Goal: Task Accomplishment & Management: Complete application form

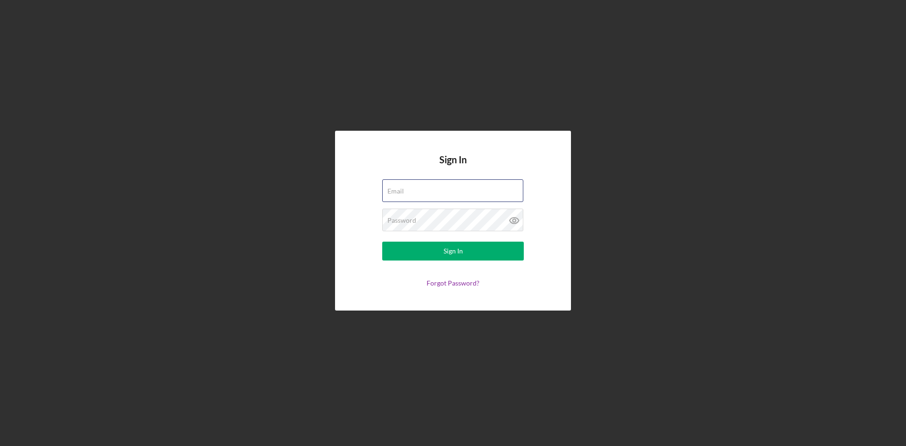
type input "[EMAIL_ADDRESS][DOMAIN_NAME]"
click at [177, 221] on div "Sign In Email [EMAIL_ADDRESS][DOMAIN_NAME] Password Sign In Forgot Password?" at bounding box center [453, 220] width 897 height 441
click at [443, 250] on button "Sign In" at bounding box center [453, 251] width 142 height 19
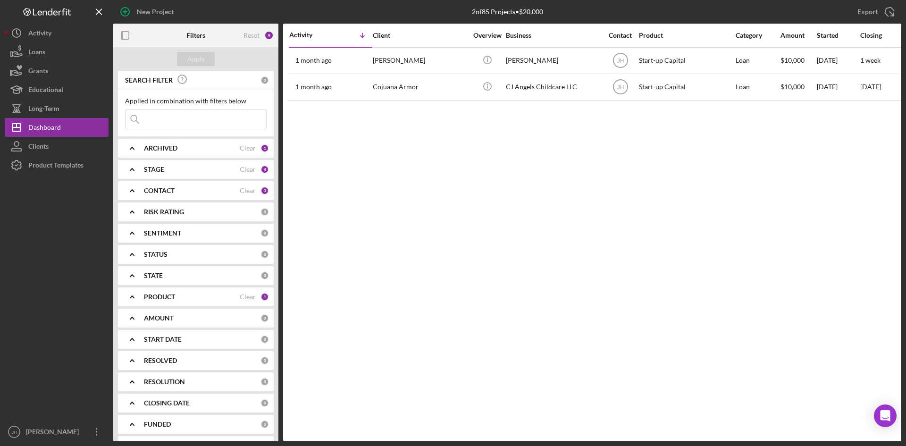
click at [179, 197] on div "CONTACT Clear 3" at bounding box center [206, 190] width 125 height 19
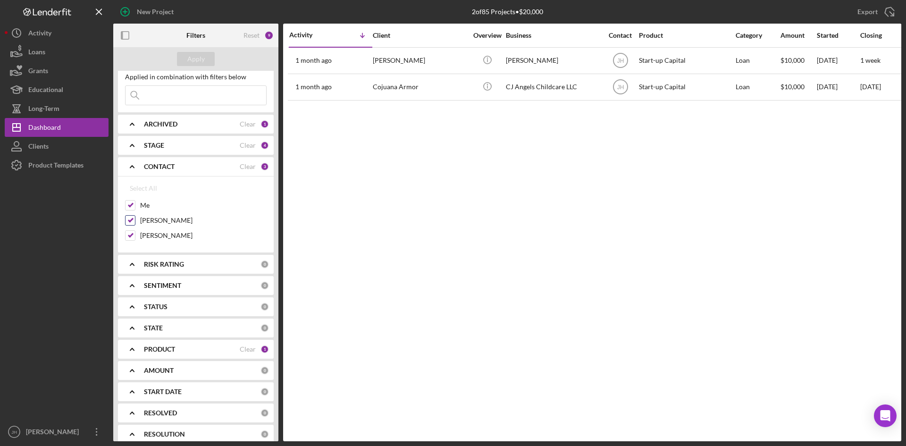
scroll to position [47, 0]
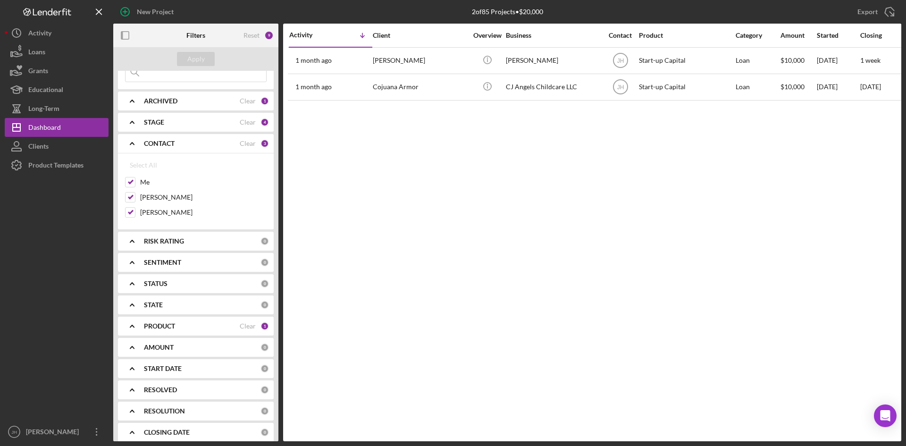
click at [183, 324] on div "PRODUCT" at bounding box center [192, 326] width 96 height 8
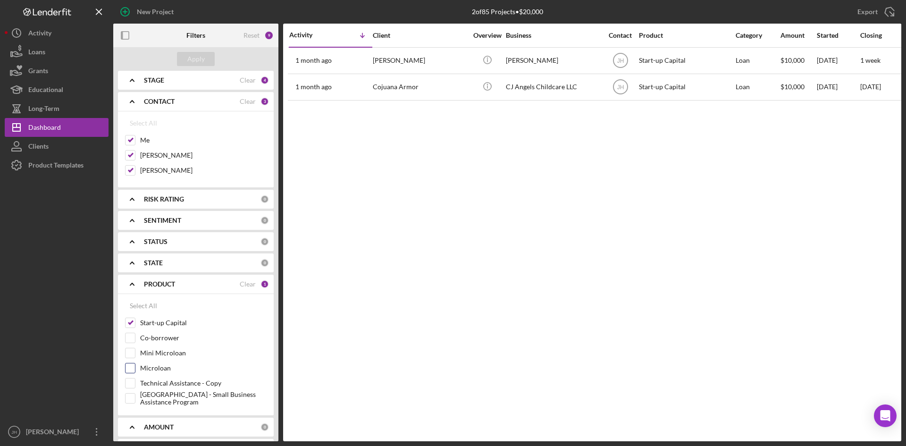
scroll to position [142, 0]
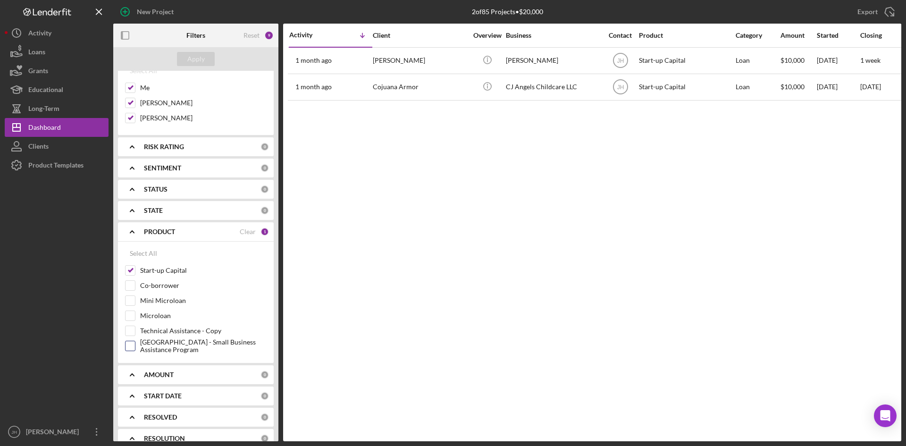
click at [180, 341] on label "[GEOGRAPHIC_DATA] - Small Business Assistance Program" at bounding box center [203, 345] width 127 height 9
click at [135, 341] on input "[GEOGRAPHIC_DATA] - Small Business Assistance Program" at bounding box center [130, 345] width 9 height 9
checkbox input "true"
click at [201, 63] on div "Apply" at bounding box center [195, 59] width 17 height 14
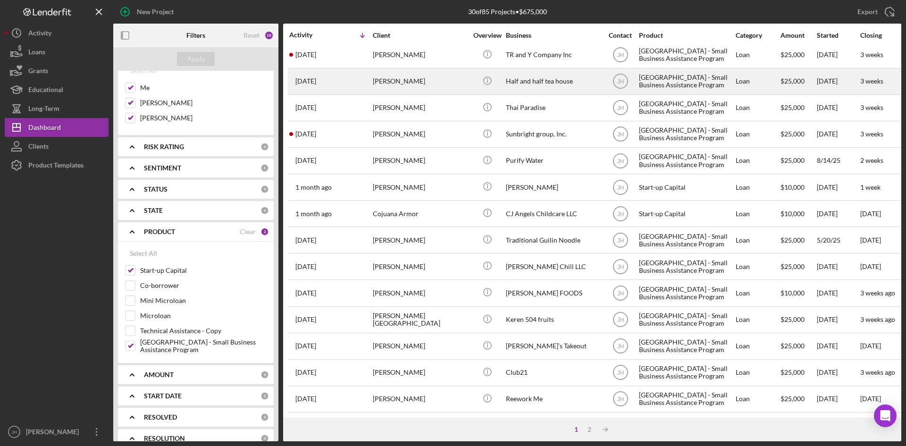
scroll to position [0, 0]
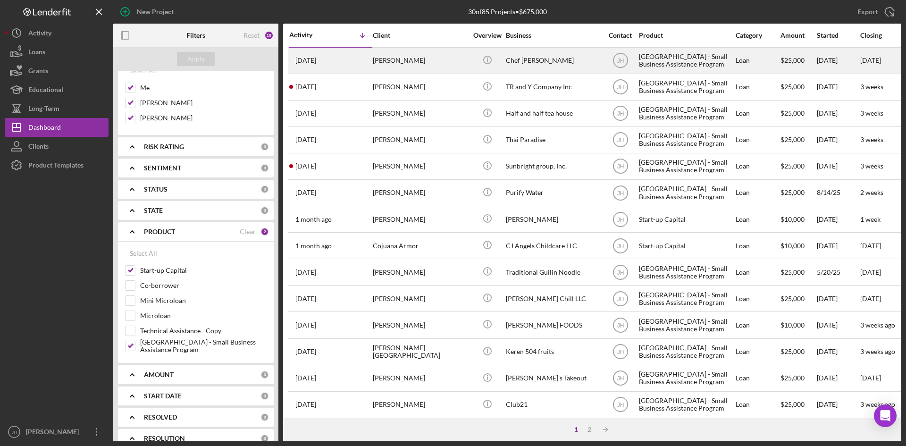
click at [511, 65] on div "Chef [PERSON_NAME]" at bounding box center [553, 60] width 94 height 25
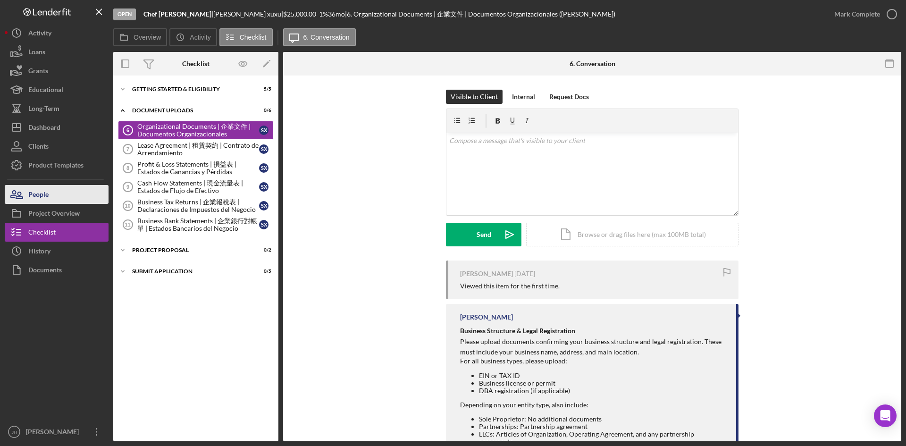
click at [65, 191] on button "People" at bounding box center [57, 194] width 104 height 19
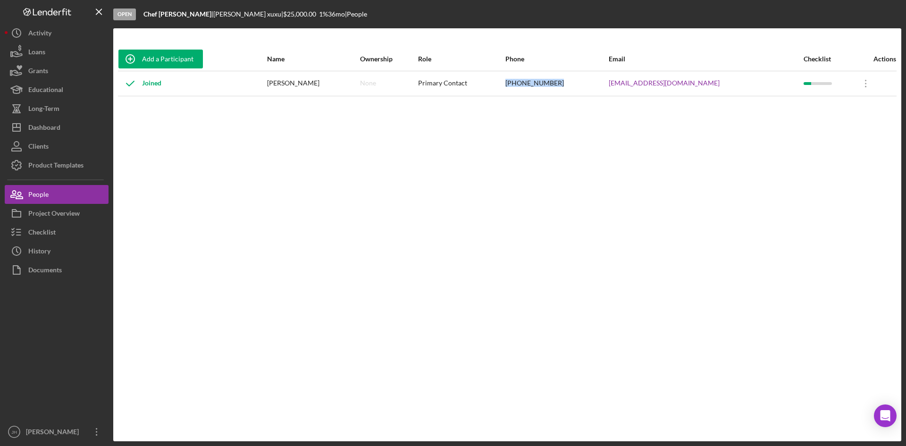
drag, startPoint x: 594, startPoint y: 85, endPoint x: 539, endPoint y: 88, distance: 55.8
click at [539, 88] on tr "Joined [PERSON_NAME] None Primary Contact [PHONE_NUMBER] [EMAIL_ADDRESS][DOMAIN…" at bounding box center [507, 83] width 779 height 25
copy tr "[PHONE_NUMBER]"
click at [766, 352] on div "Add a Participant Name Ownership Role Phone Email Checklist Actions Joined [PER…" at bounding box center [507, 234] width 788 height 375
click at [228, 91] on div "Joined" at bounding box center [192, 84] width 148 height 24
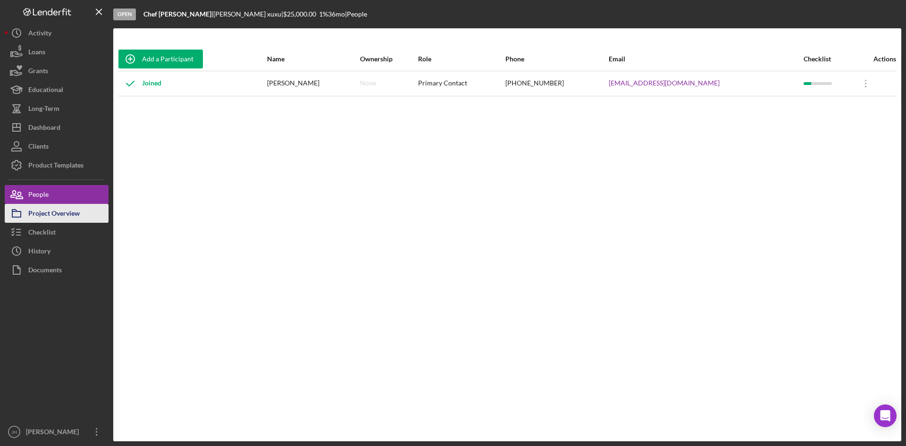
click at [81, 209] on button "Project Overview" at bounding box center [57, 213] width 104 height 19
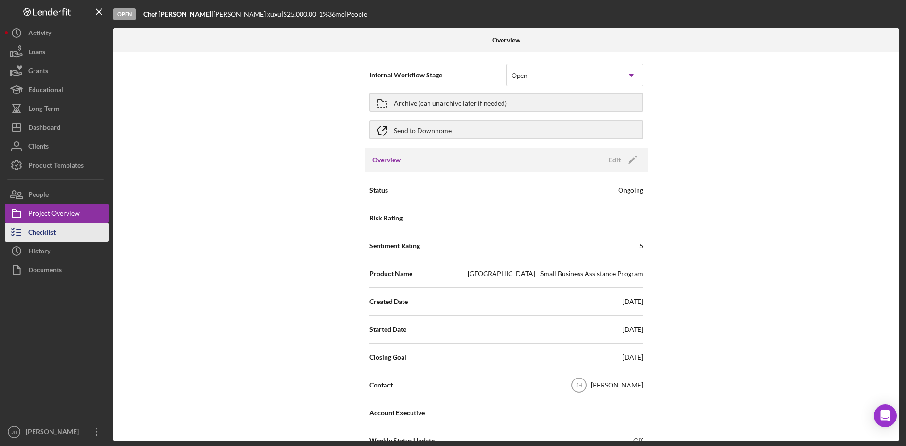
click at [91, 235] on button "Checklist" at bounding box center [57, 232] width 104 height 19
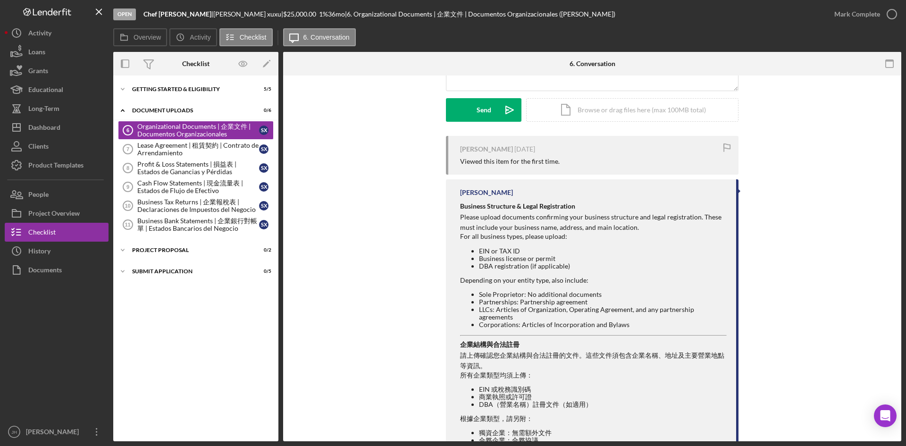
scroll to position [142, 0]
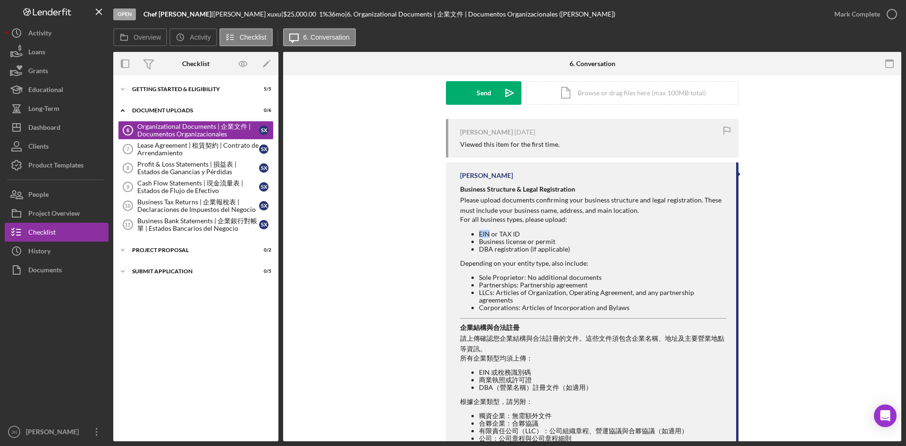
drag, startPoint x: 477, startPoint y: 233, endPoint x: 488, endPoint y: 236, distance: 11.2
click at [488, 236] on ul "EIN or TAX ID Business license or permit DBA registration (if applicable)" at bounding box center [593, 241] width 267 height 23
drag, startPoint x: 481, startPoint y: 241, endPoint x: 522, endPoint y: 240, distance: 41.1
click at [522, 240] on li "Business license or permit" at bounding box center [603, 242] width 248 height 8
click at [520, 249] on li "DBA registration (if applicable)" at bounding box center [603, 249] width 248 height 8
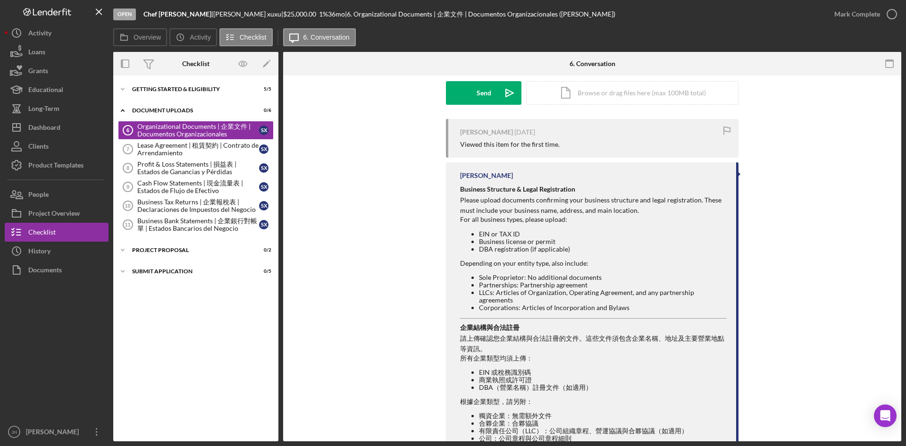
click at [852, 110] on div "Visible to Client Internal Request Docs v Color teal Color pink Remove color Ad…" at bounding box center [592, 33] width 590 height 171
click at [144, 87] on div "Getting Started & Eligibility" at bounding box center [199, 89] width 135 height 6
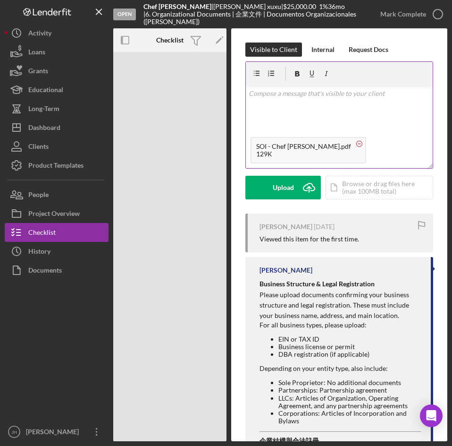
click at [357, 144] on circle at bounding box center [360, 144] width 6 height 6
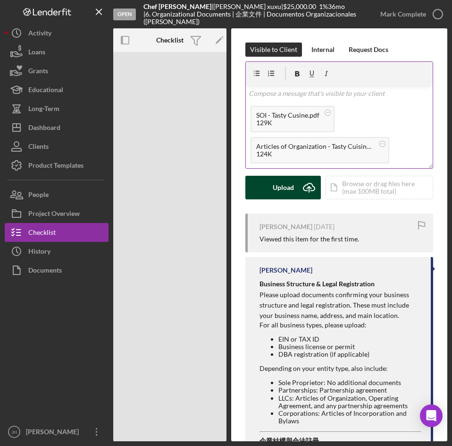
click at [300, 189] on icon "Icon/Upload" at bounding box center [309, 188] width 24 height 24
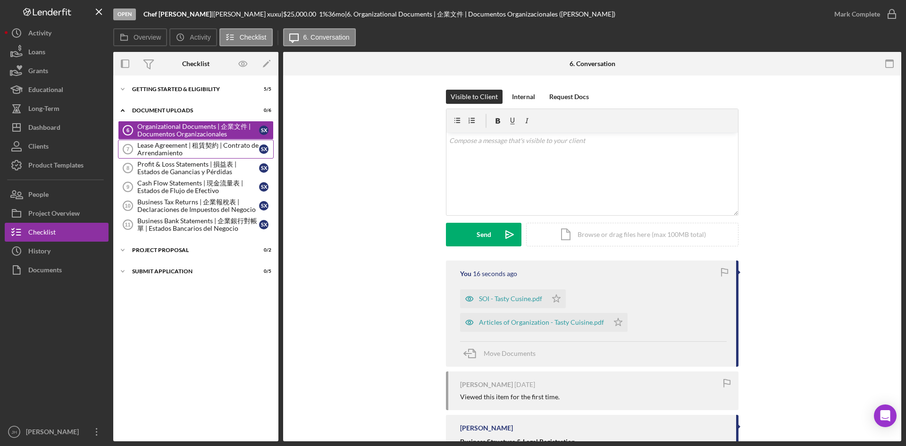
click at [200, 151] on div "Lease Agreement | 租賃契約 | Contrato de Arrendamiento" at bounding box center [198, 149] width 122 height 15
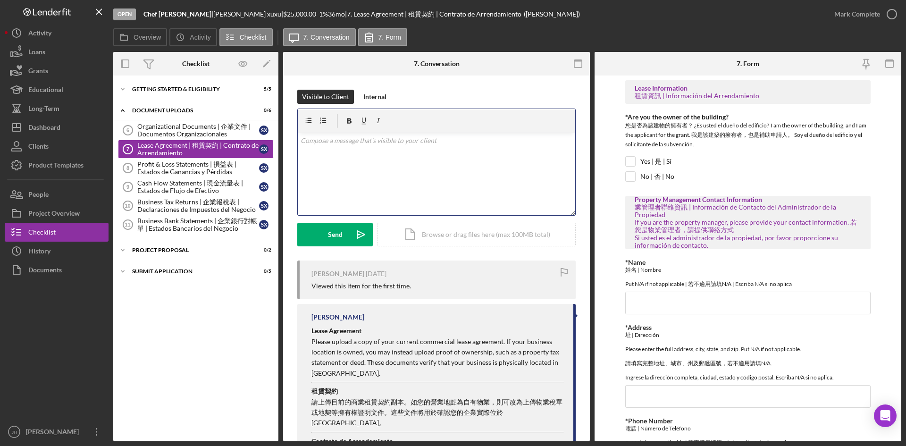
click at [519, 202] on div "v Color teal Color pink Remove color Add row above Add row below Add column bef…" at bounding box center [437, 174] width 278 height 83
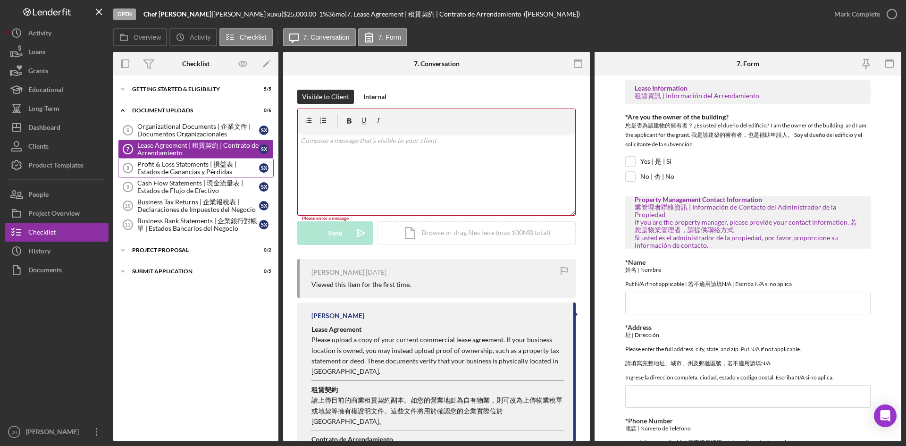
click at [208, 168] on div "Profit & Loss Statements | 損益表 | Estados de Ganancias y Pérdidas" at bounding box center [198, 168] width 122 height 15
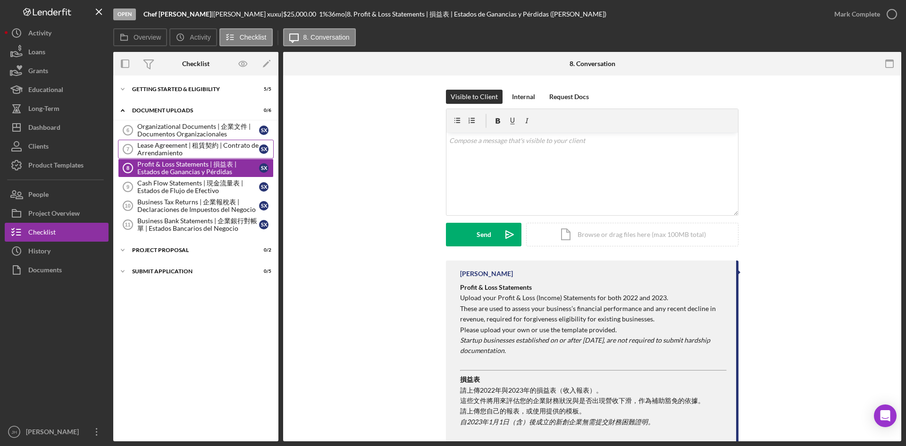
click at [193, 143] on div "Lease Agreement | 租賃契約 | Contrato de Arrendamiento" at bounding box center [198, 149] width 122 height 15
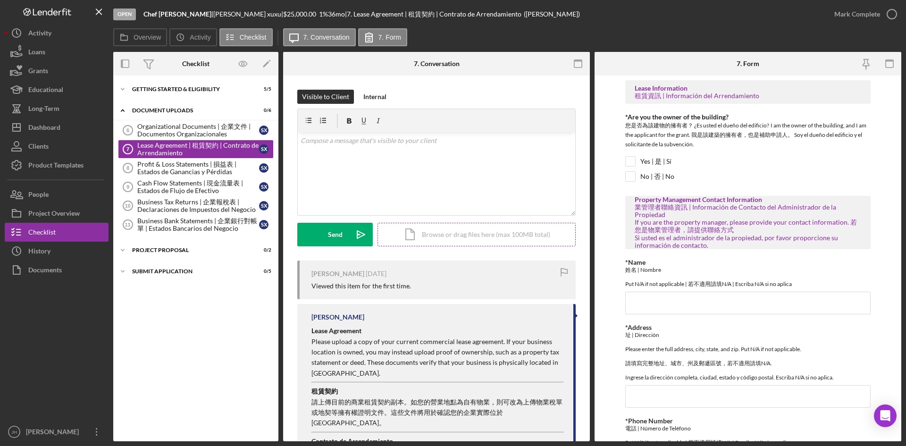
click at [472, 238] on div "Icon/Document Browse or drag files here (max 100MB total) Tap to choose files o…" at bounding box center [477, 235] width 198 height 24
click at [212, 228] on div "Business Bank Statements | 企業銀行對帳單 | Estados Bancarios del Negocio" at bounding box center [198, 224] width 122 height 15
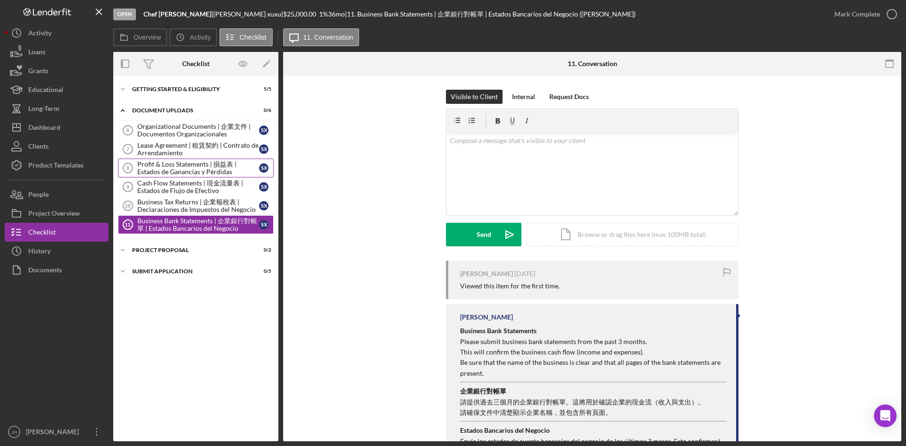
click at [157, 167] on div "Profit & Loss Statements | 損益表 | Estados de Ganancias y Pérdidas" at bounding box center [198, 168] width 122 height 15
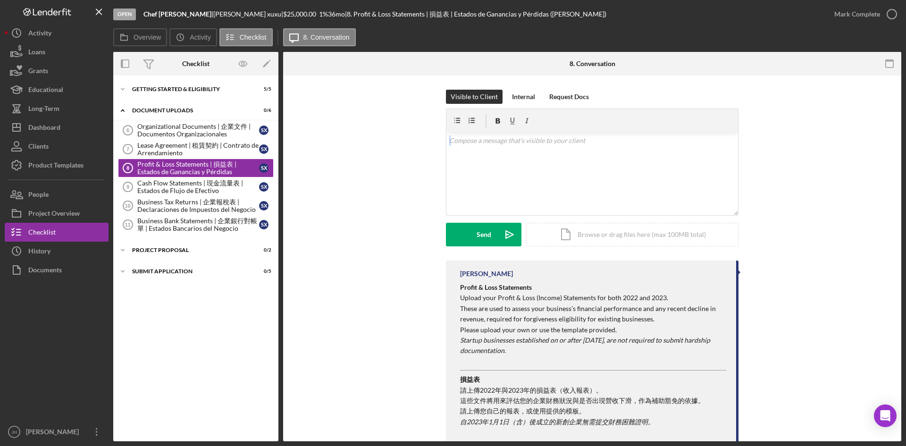
drag, startPoint x: 394, startPoint y: 117, endPoint x: 770, endPoint y: 150, distance: 377.7
click at [770, 150] on div "Visible to Client Internal Request Docs v Color teal Color pink Remove color Ad…" at bounding box center [592, 175] width 590 height 171
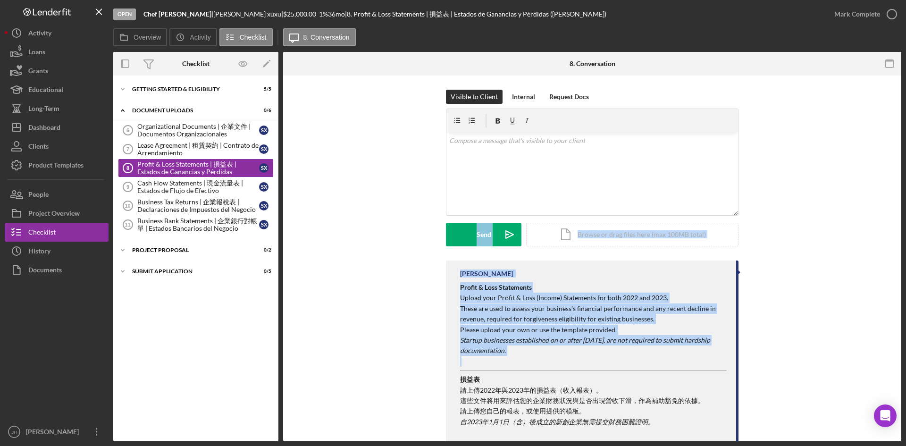
drag, startPoint x: 598, startPoint y: 360, endPoint x: 424, endPoint y: 254, distance: 203.8
click at [424, 254] on div "Visible to Client Internal Request Docs v Color teal Color pink Remove color Ad…" at bounding box center [592, 330] width 618 height 509
click at [429, 245] on div "Visible to Client Internal Request Docs v Color teal Color pink Remove color Ad…" at bounding box center [592, 175] width 590 height 171
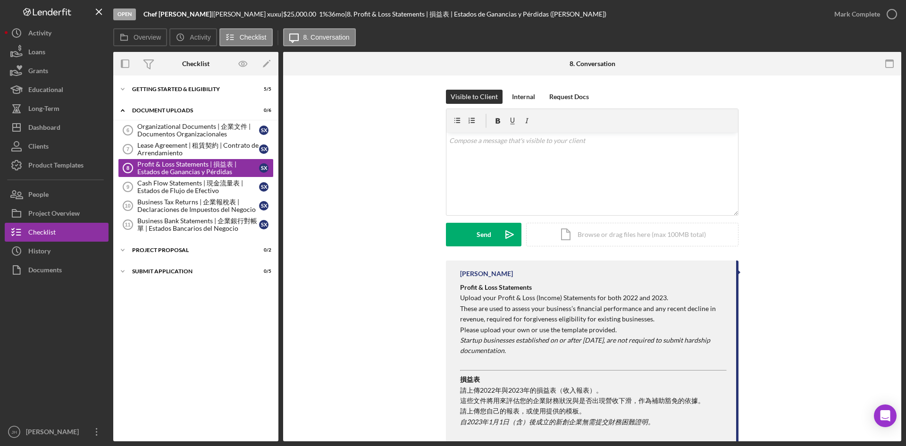
drag, startPoint x: 423, startPoint y: 103, endPoint x: 719, endPoint y: 354, distance: 388.6
click at [719, 354] on div "Visible to Client Internal Request Docs v Color teal Color pink Remove color Ad…" at bounding box center [592, 330] width 618 height 509
click at [712, 374] on div "Profit & Loss Statements Upload your Profit & Loss (Income) Statements for both…" at bounding box center [593, 406] width 267 height 248
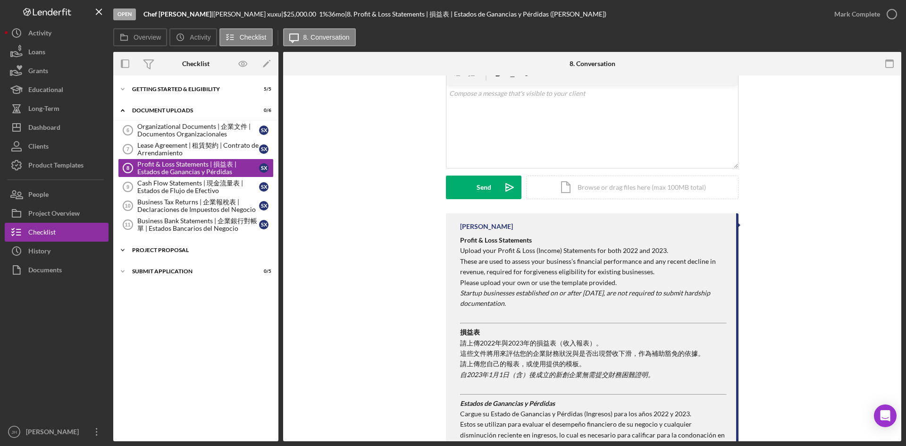
click at [209, 247] on div "Project Proposal" at bounding box center [199, 250] width 135 height 6
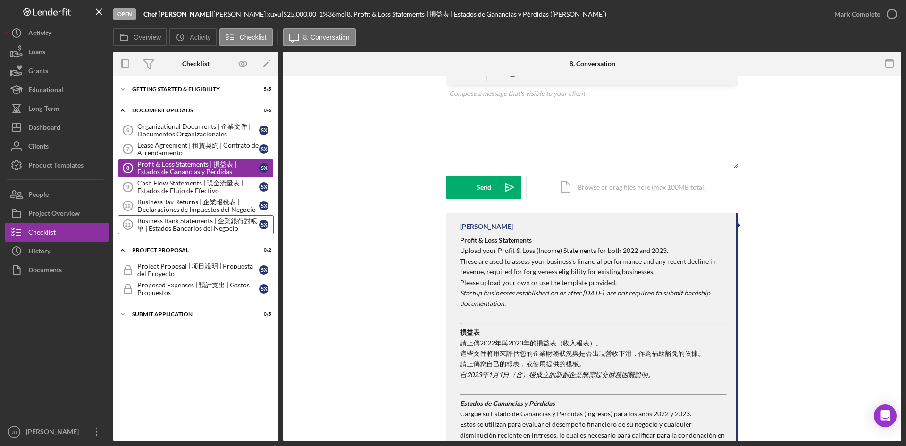
click at [210, 225] on div "Business Bank Statements | 企業銀行對帳單 | Estados Bancarios del Negocio" at bounding box center [198, 224] width 122 height 15
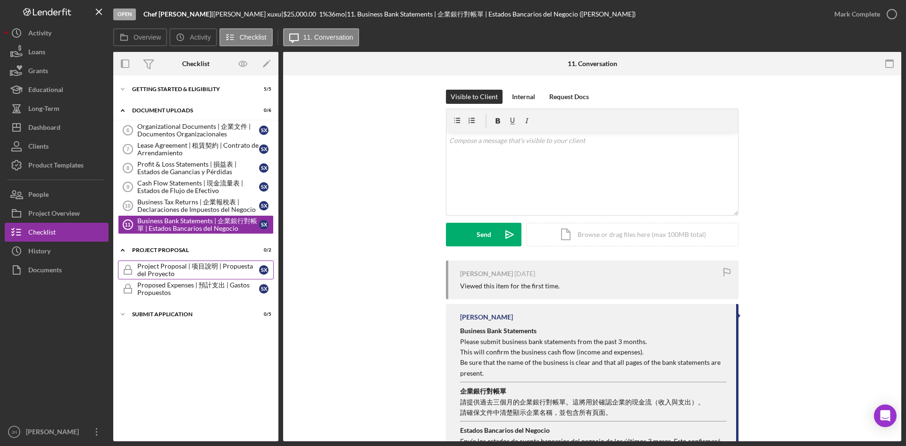
click at [206, 278] on link "Project Proposal | 项目說明 | Propuesta del Proyecto Project Proposal | 项目說明 | Prop…" at bounding box center [196, 270] width 156 height 19
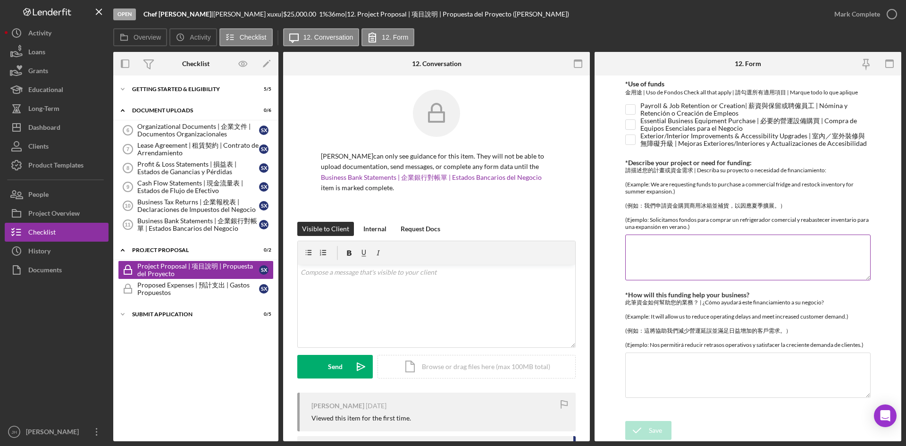
click at [737, 246] on textarea "*Describe your project or need for funding:" at bounding box center [748, 257] width 245 height 45
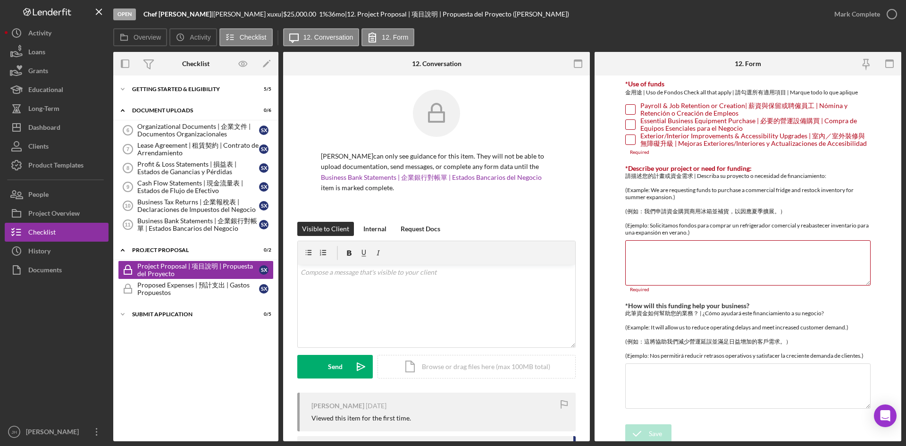
click at [628, 122] on input "Essential Business Equipment Purchase | 必要的營運設備購買 | Compra de Equipos Esenciale…" at bounding box center [630, 124] width 9 height 9
checkbox input "true"
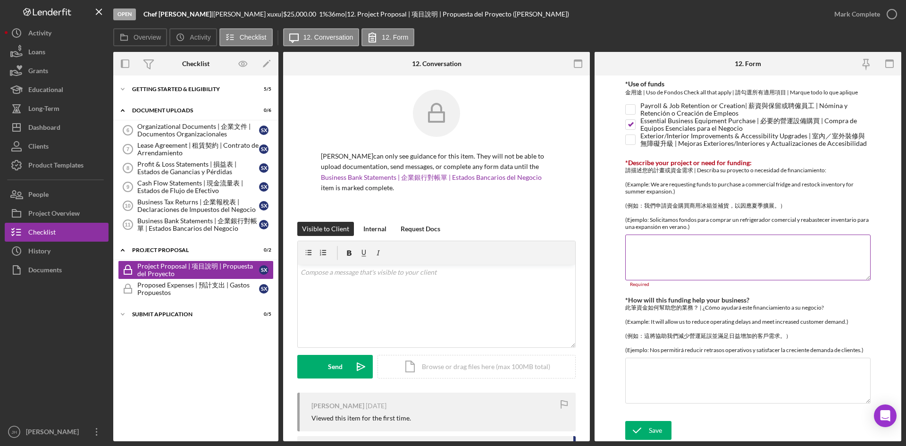
click at [680, 252] on textarea "*Describe your project or need for funding:" at bounding box center [748, 257] width 245 height 45
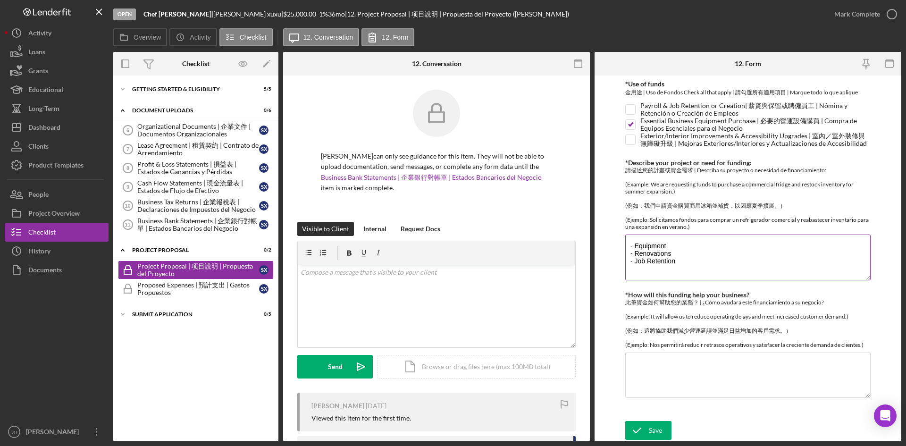
click at [684, 249] on textarea "- Equipment - Renovations - Job Retention" at bounding box center [748, 257] width 245 height 45
click at [677, 267] on textarea "- Equipment - big fridge, - Renovations - Job Retention" at bounding box center [748, 257] width 245 height 45
click at [682, 264] on textarea "- Equipment - big fridge, - Renovations - Job Retention" at bounding box center [748, 257] width 245 height 45
click at [684, 267] on textarea "- Equipment - big fridge, - Renovations - redo the storage room - Job Retention" at bounding box center [748, 257] width 245 height 45
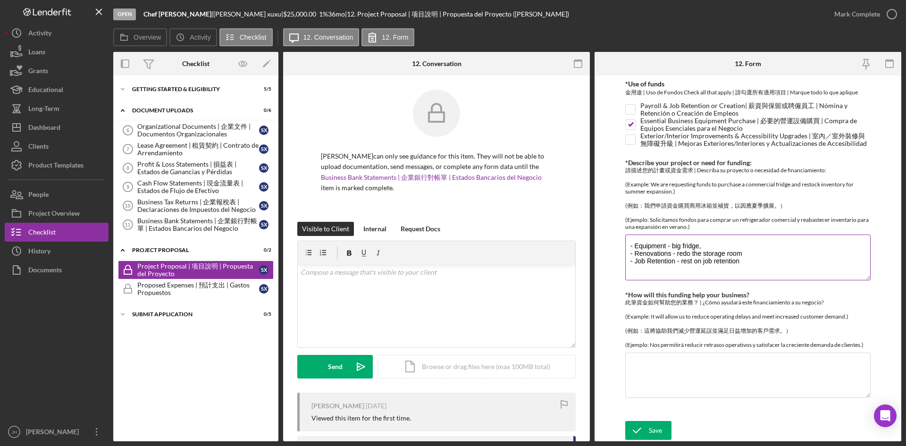
click at [767, 271] on textarea "- Equipment - big fridge, - Renovations - redo the storage room - Job Retention…" at bounding box center [748, 257] width 245 height 45
click at [766, 264] on textarea "- Equipment - big fridge, - Renovations - redo the storage room - Job Retention…" at bounding box center [748, 257] width 245 height 45
click at [673, 265] on textarea "- Equipment - big fridge, - Renovations - redo the storage room, - Job Retentio…" at bounding box center [748, 257] width 245 height 45
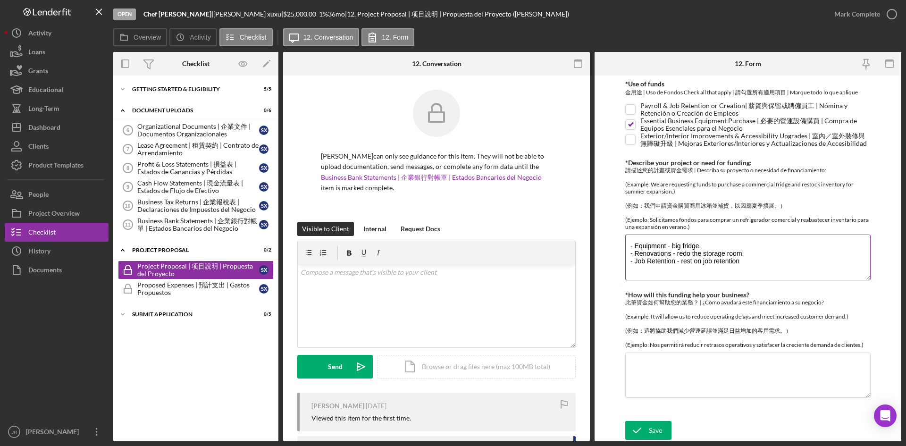
click at [703, 249] on textarea "- Equipment - big fridge, - Renovations - redo the storage room, - Job Retentio…" at bounding box center [748, 257] width 245 height 45
click at [731, 264] on textarea "- Equipment - big fridge, - Renovations - redo the storage room, - Job Retentio…" at bounding box center [748, 257] width 245 height 45
click at [758, 264] on textarea "- Equipment - big fridge, - Renovations - redo the storage room, - Job Retentio…" at bounding box center [748, 257] width 245 height 45
click at [768, 273] on textarea "- Equipment - big fridge, - Renovations - redo the storage room, - Job Retentio…" at bounding box center [748, 257] width 245 height 45
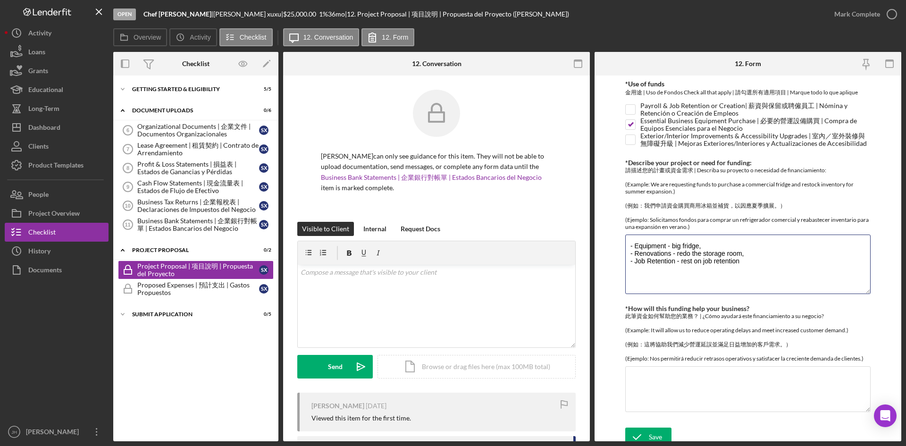
scroll to position [0, 0]
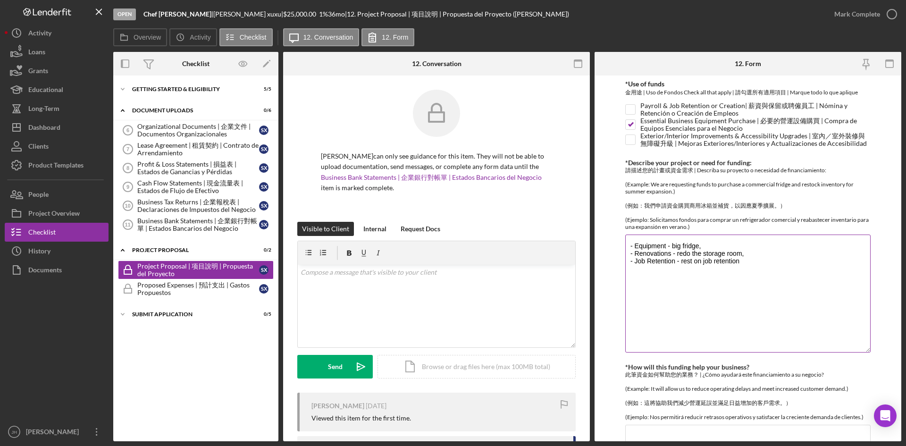
drag, startPoint x: 869, startPoint y: 286, endPoint x: 817, endPoint y: 323, distance: 63.7
click at [868, 353] on textarea "- Equipment - big fridge, - Renovations - redo the storage room, - Job Retentio…" at bounding box center [748, 294] width 245 height 118
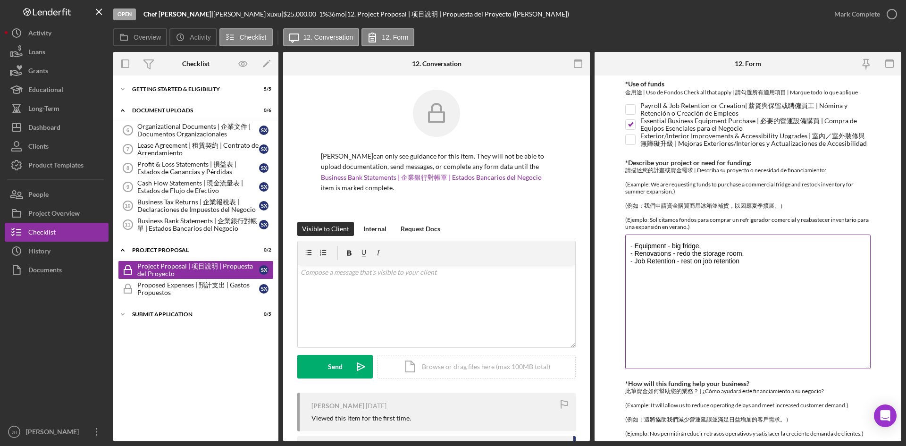
scroll to position [89, 0]
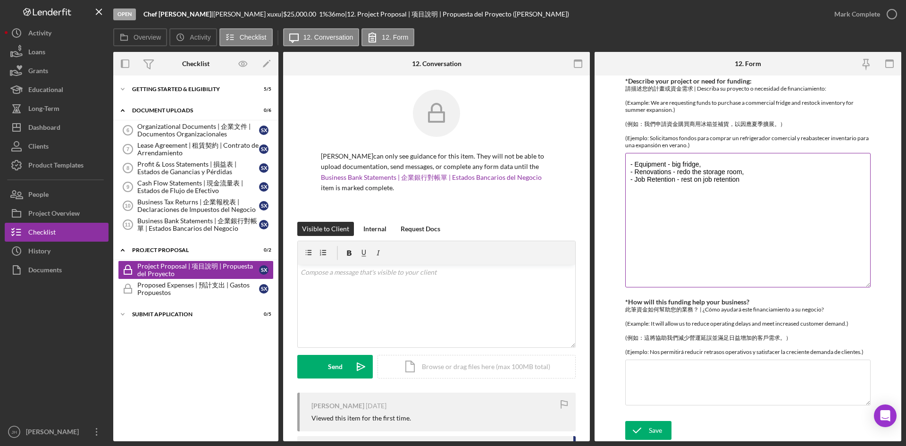
click at [700, 210] on textarea "- Equipment - big fridge, - Renovations - redo the storage room, - Job Retentio…" at bounding box center [748, 220] width 245 height 135
click at [653, 208] on textarea "- Equipment - big fridge, - Renovations - redo the storage room, - Job Retentio…" at bounding box center [748, 220] width 245 height 135
click at [673, 201] on textarea "- Equipment - big fridge, - Renovations - redo the storage room, - Job Retentio…" at bounding box center [748, 220] width 245 height 135
click at [670, 201] on textarea "- Equipment - big fridge, - Renovations - redo the storage room, - Job Retentio…" at bounding box center [748, 220] width 245 height 135
click at [632, 211] on textarea "- Equipment - big fridge, - Renovations - redo the storage room, - Job Retentio…" at bounding box center [748, 220] width 245 height 135
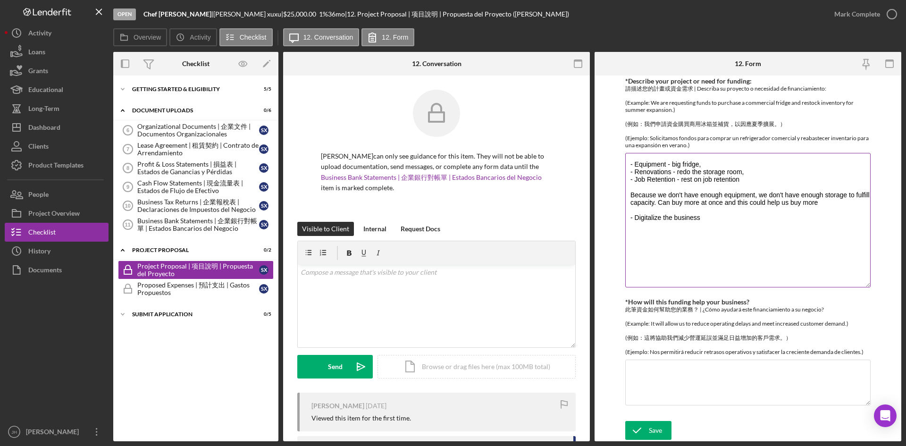
click at [694, 236] on textarea "- Equipment - big fridge, - Renovations - redo the storage room, - Job Retentio…" at bounding box center [748, 220] width 245 height 135
drag, startPoint x: 713, startPoint y: 217, endPoint x: 632, endPoint y: 218, distance: 81.2
click at [632, 218] on textarea "- Equipment - big fridge, - Renovations - redo the storage room, - Job Retentio…" at bounding box center [748, 220] width 245 height 135
drag, startPoint x: 631, startPoint y: 165, endPoint x: 697, endPoint y: 163, distance: 66.1
click at [697, 163] on textarea "- Equipment - big fridge, - Renovations - redo the storage room, - Job Retentio…" at bounding box center [748, 220] width 245 height 135
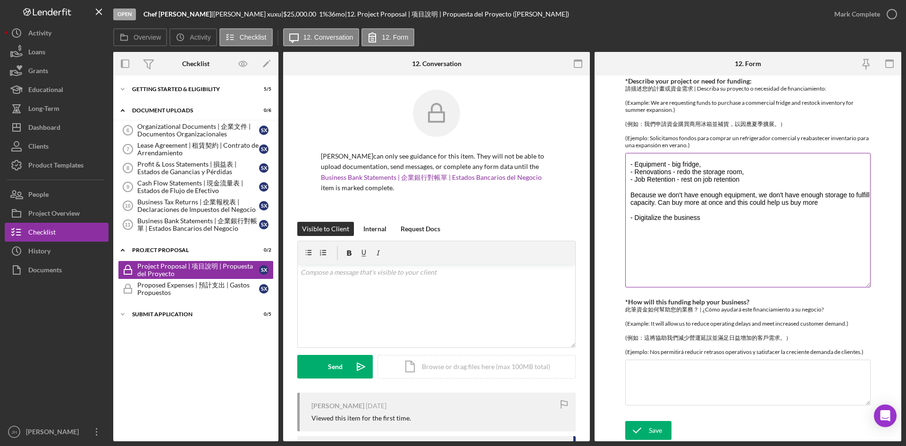
drag, startPoint x: 627, startPoint y: 169, endPoint x: 790, endPoint y: 169, distance: 162.4
click at [790, 169] on textarea "- Equipment - big fridge, - Renovations - redo the storage room, - Job Retentio…" at bounding box center [748, 220] width 245 height 135
click at [781, 176] on textarea "- Equipment - big fridge, - Renovations - redo the storage room, - Job Retentio…" at bounding box center [748, 220] width 245 height 135
click at [711, 219] on textarea "- Equipment - big fridge, - Renovations - redo the storage room, - Job Retentio…" at bounding box center [748, 220] width 245 height 135
click at [721, 234] on textarea "- Equipment - big fridge, - Renovations - redo the storage room, - Job Retentio…" at bounding box center [748, 220] width 245 height 135
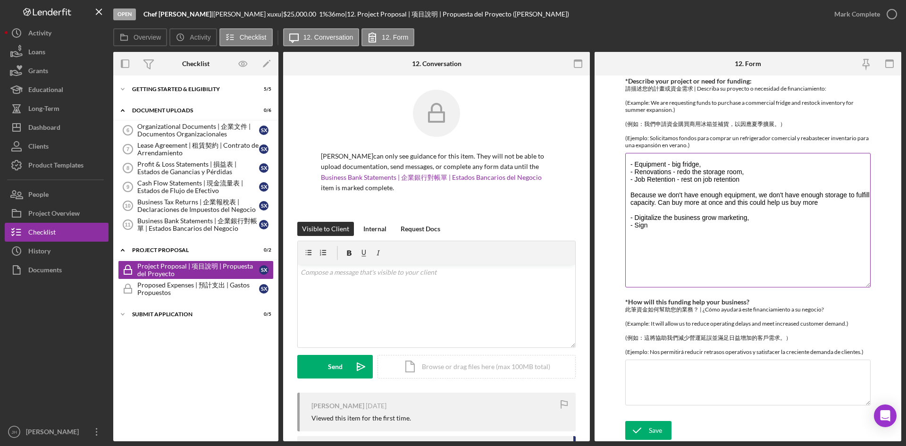
click at [724, 228] on textarea "- Equipment - big fridge, - Renovations - redo the storage room, - Job Retentio…" at bounding box center [748, 220] width 245 height 135
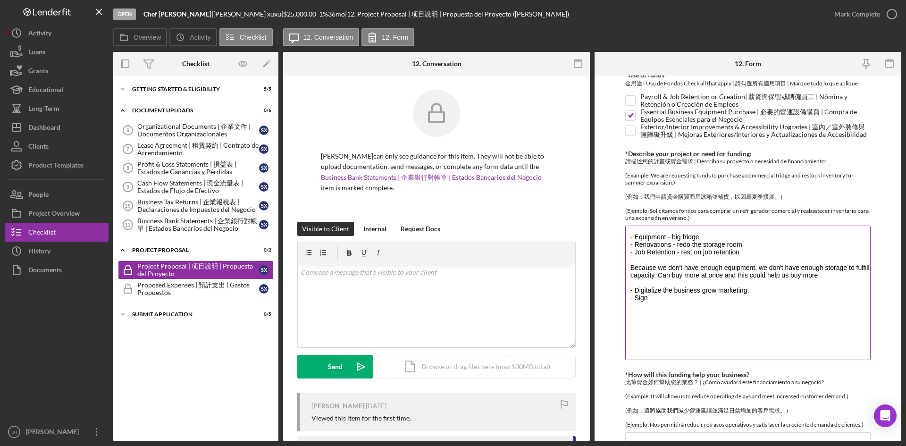
scroll to position [0, 0]
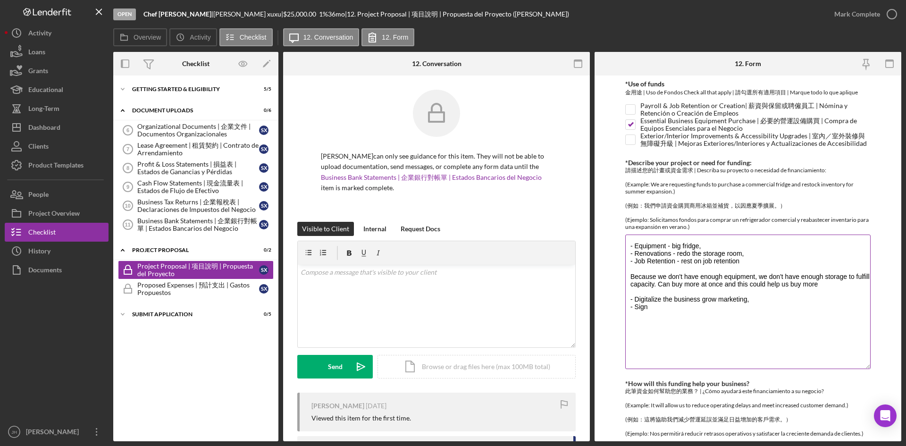
click at [752, 262] on textarea "- Equipment - big fridge, - Renovations - redo the storage room, - Job Retentio…" at bounding box center [748, 302] width 245 height 135
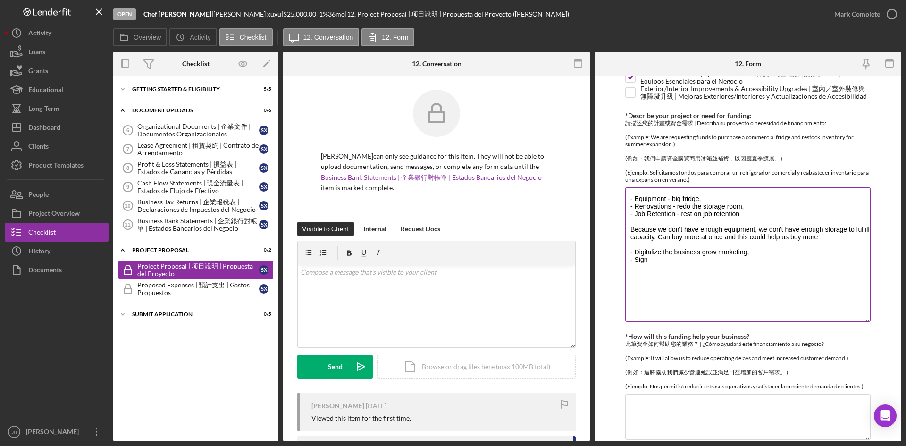
click at [728, 289] on textarea "- Equipment - big fridge, - Renovations - redo the storage room, - Job Retentio…" at bounding box center [748, 254] width 245 height 135
click at [750, 297] on textarea "- Equipment - big fridge, - Renovations - redo the storage room, - Job Retentio…" at bounding box center [748, 254] width 245 height 135
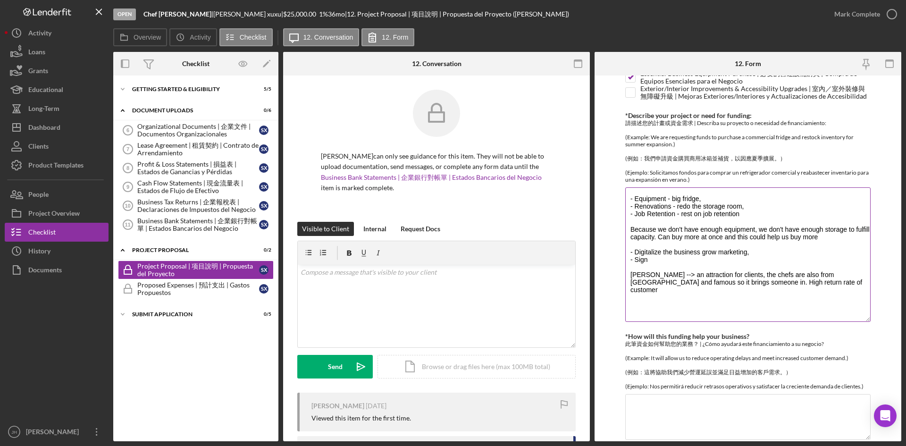
click at [812, 303] on textarea "- Equipment - big fridge, - Renovations - redo the storage room, - Job Retentio…" at bounding box center [748, 254] width 245 height 135
click at [811, 288] on textarea "- Equipment - big fridge, - Renovations - redo the storage room, - Job Retentio…" at bounding box center [748, 254] width 245 height 135
drag, startPoint x: 806, startPoint y: 288, endPoint x: 629, endPoint y: 280, distance: 177.2
click at [629, 280] on textarea "- Equipment - big fridge, - Renovations - redo the storage room, - Job Retentio…" at bounding box center [748, 254] width 245 height 135
click at [689, 296] on textarea "- Equipment - big fridge, - Renovations - redo the storage room, - Job Retentio…" at bounding box center [748, 254] width 245 height 135
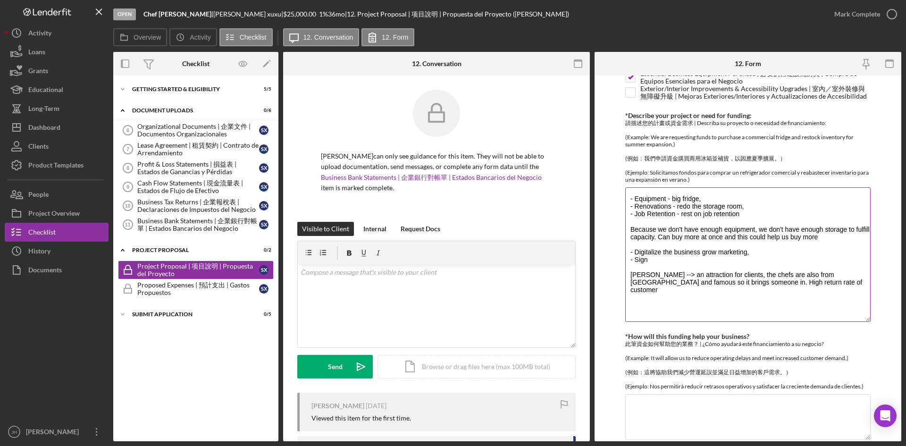
click at [674, 283] on textarea "- Equipment - big fridge, - Renovations - redo the storage room, - Job Retentio…" at bounding box center [748, 254] width 245 height 135
click at [669, 271] on textarea "- Equipment - big fridge, - Renovations - redo the storage room, - Job Retentio…" at bounding box center [748, 254] width 245 height 135
drag, startPoint x: 773, startPoint y: 304, endPoint x: 770, endPoint y: 280, distance: 23.4
click at [773, 304] on textarea "- Equipment - big fridge, - Renovations - redo the storage room, - Job Retentio…" at bounding box center [748, 254] width 245 height 135
click at [794, 291] on textarea "- Equipment - big fridge, - Renovations - redo the storage room, - Job Retentio…" at bounding box center [748, 254] width 245 height 135
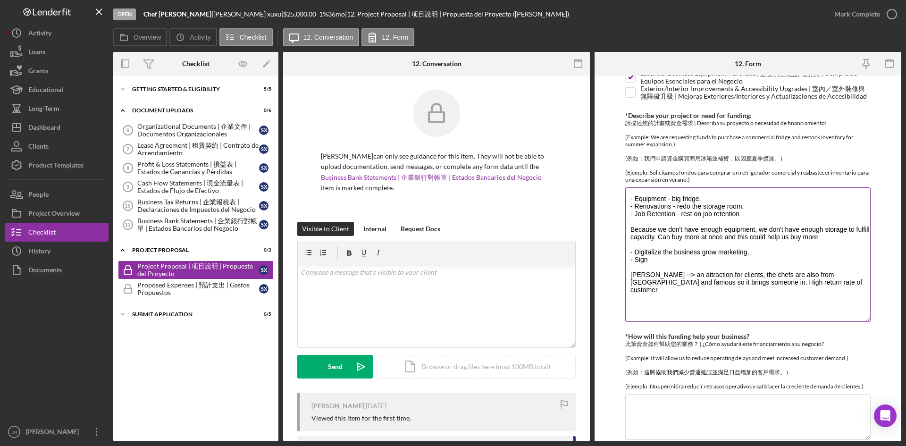
click at [745, 289] on textarea "- Equipment - big fridge, - Renovations - redo the storage room, - Job Retentio…" at bounding box center [748, 254] width 245 height 135
click at [787, 285] on textarea "- Equipment - big fridge, - Renovations - redo the storage room, - Job Retentio…" at bounding box center [748, 254] width 245 height 135
click at [786, 293] on textarea "- Equipment - big fridge, - Renovations - redo the storage room, - Job Retentio…" at bounding box center [748, 254] width 245 height 135
drag, startPoint x: 786, startPoint y: 293, endPoint x: 623, endPoint y: 287, distance: 162.5
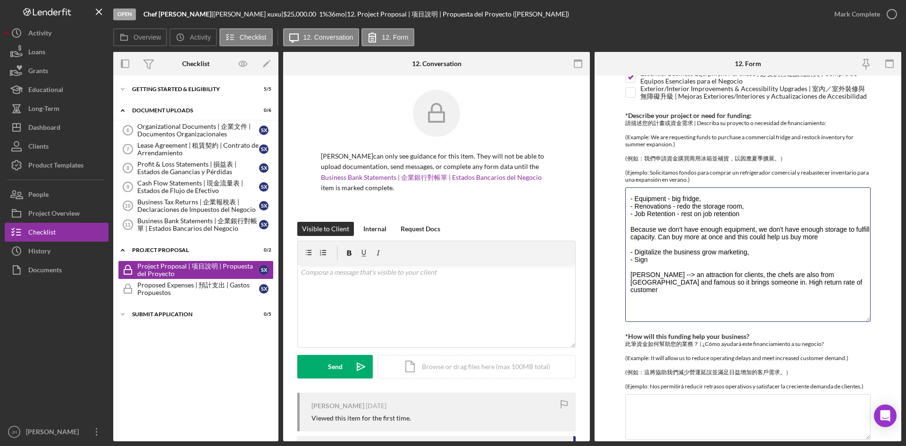
click at [623, 287] on form "*Use of funds 金用途 | Uso de Fondos Check all that apply | 請勾選所有適用項目 | Marque tod…" at bounding box center [748, 259] width 307 height 366
click at [856, 319] on textarea "- Equipment - big fridge, - Renovations - redo the storage room, - Job Retentio…" at bounding box center [748, 254] width 245 height 135
type textarea "- Equipment - big fridge, - Renovations - redo the storage room, - Job Retentio…"
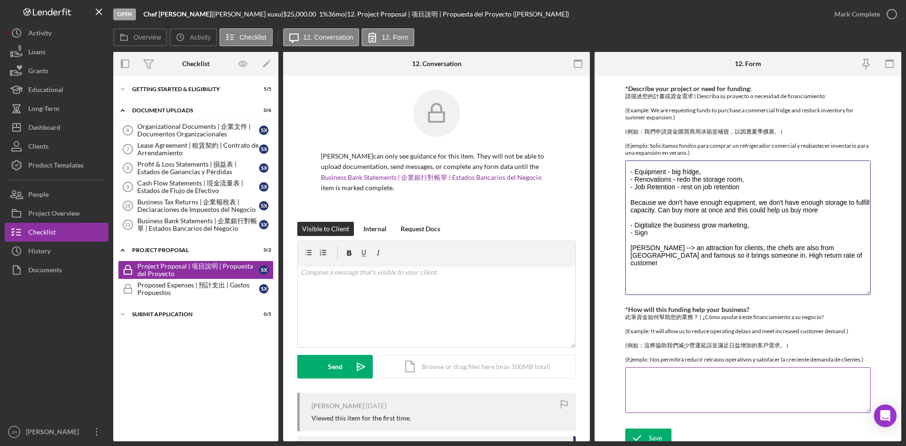
scroll to position [89, 0]
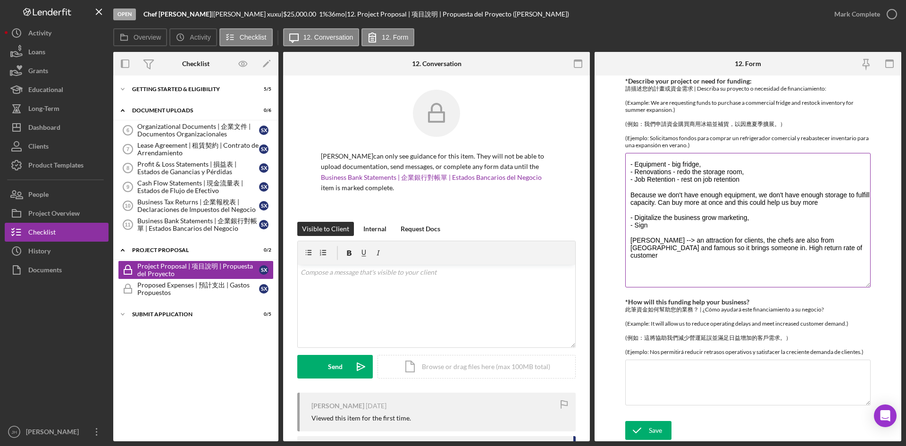
click at [727, 245] on textarea "- Equipment - big fridge, - Renovations - redo the storage room, - Job Retentio…" at bounding box center [748, 220] width 245 height 135
click at [194, 361] on div "Icon/Expander Getting Started & Eligibility 5 / 5 Icon/Expander Document Upload…" at bounding box center [195, 258] width 165 height 356
click at [649, 429] on div "Save" at bounding box center [655, 430] width 13 height 19
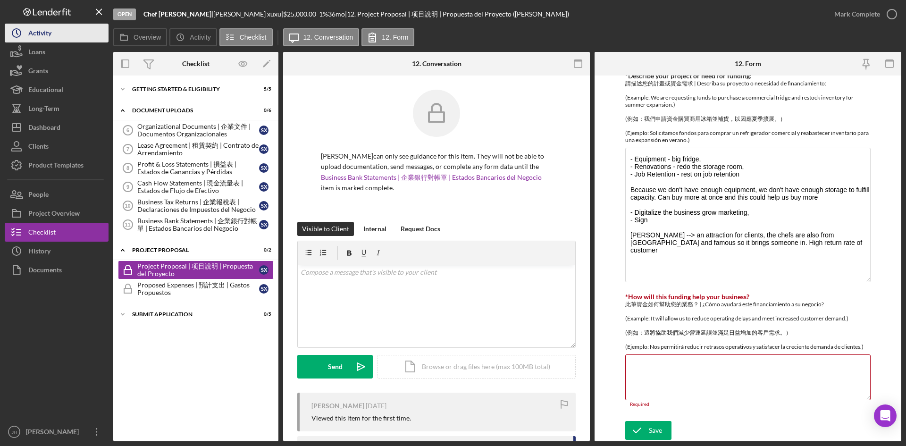
click at [59, 24] on button "Icon/History Activity" at bounding box center [57, 33] width 104 height 19
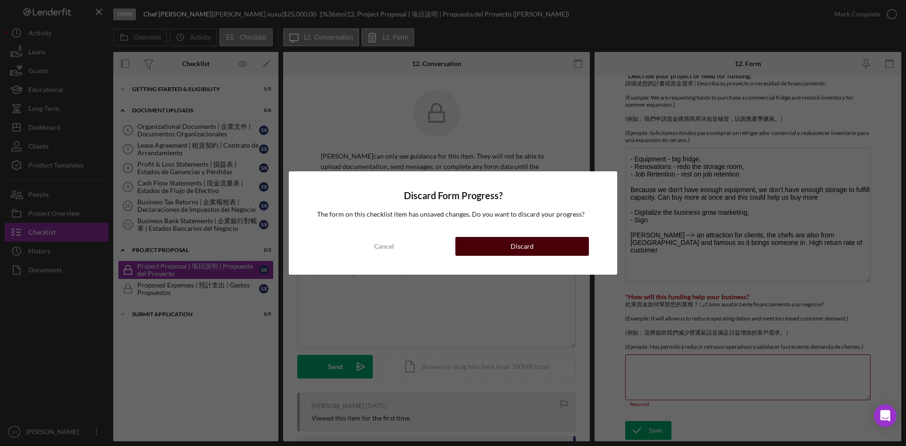
click at [511, 240] on button "Discard" at bounding box center [523, 246] width 134 height 19
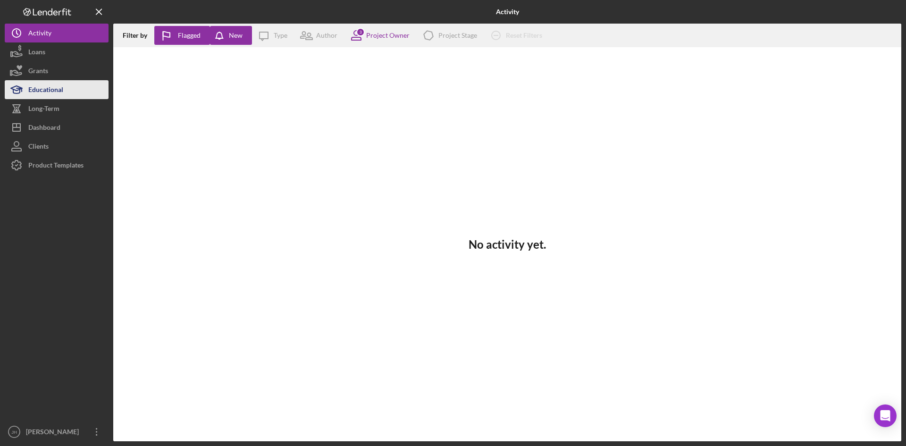
click at [51, 91] on div "Educational" at bounding box center [45, 90] width 35 height 21
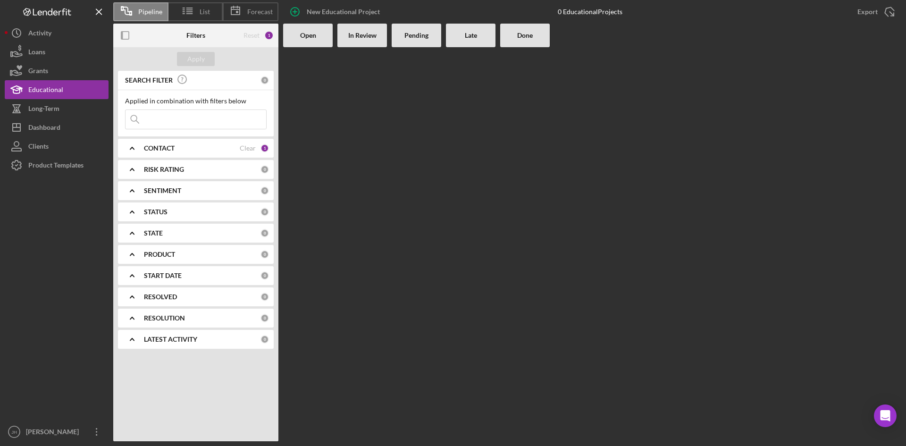
click at [186, 224] on div "STATE 0" at bounding box center [206, 233] width 125 height 19
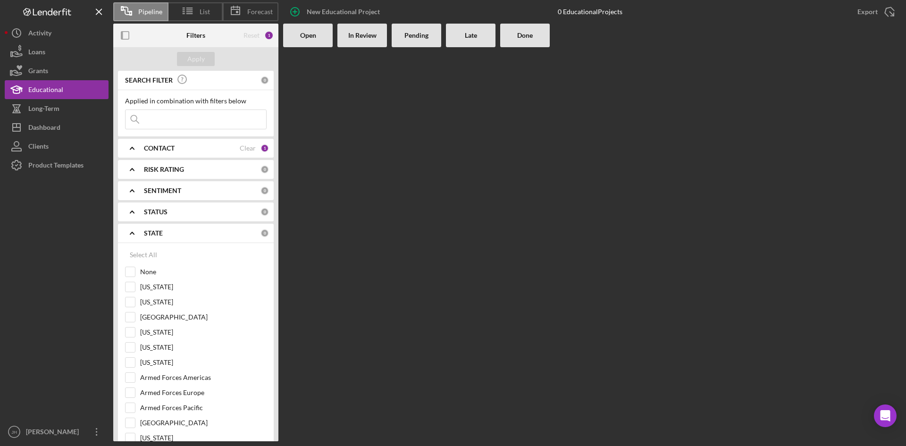
click at [192, 215] on div "STATUS" at bounding box center [202, 212] width 117 height 8
click at [165, 312] on div "STATE" at bounding box center [202, 310] width 117 height 8
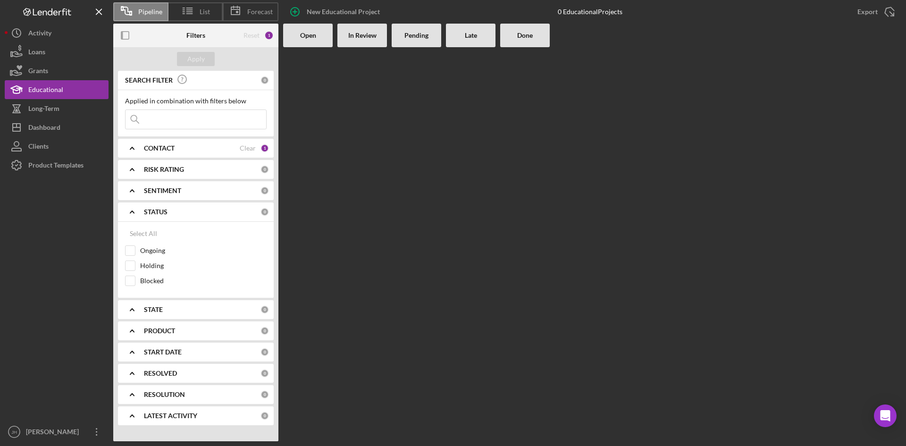
click at [164, 214] on b "STATUS" at bounding box center [156, 212] width 24 height 8
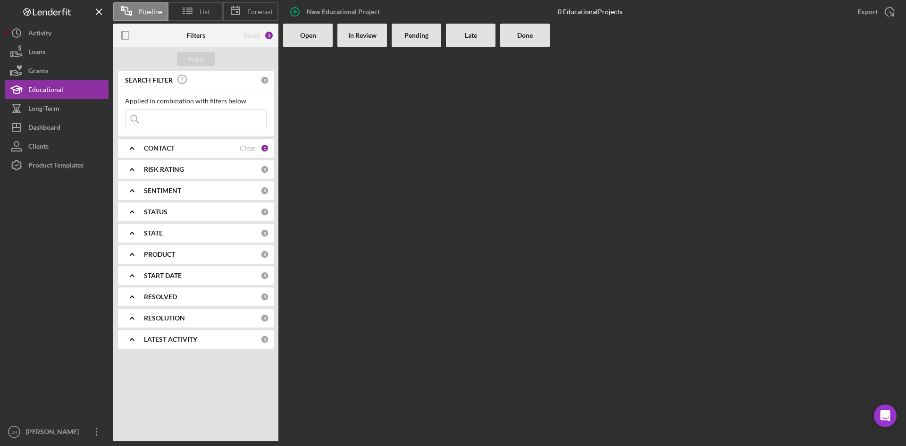
click at [169, 251] on b "PRODUCT" at bounding box center [159, 255] width 31 height 8
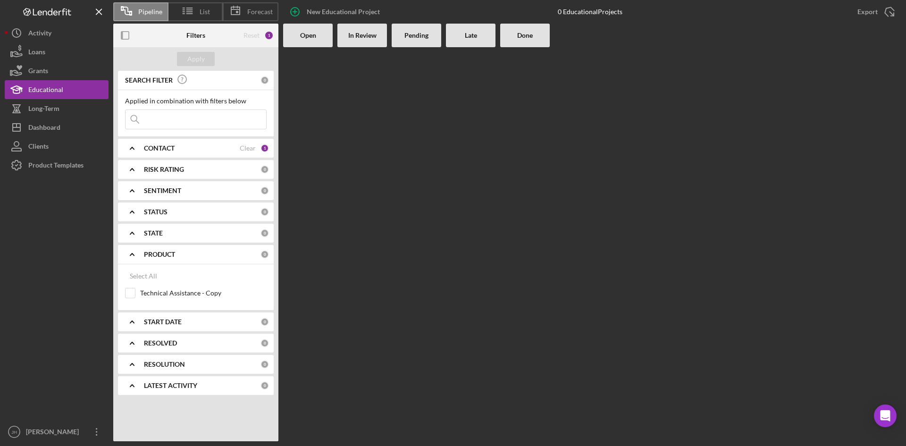
click at [174, 253] on b "PRODUCT" at bounding box center [159, 255] width 31 height 8
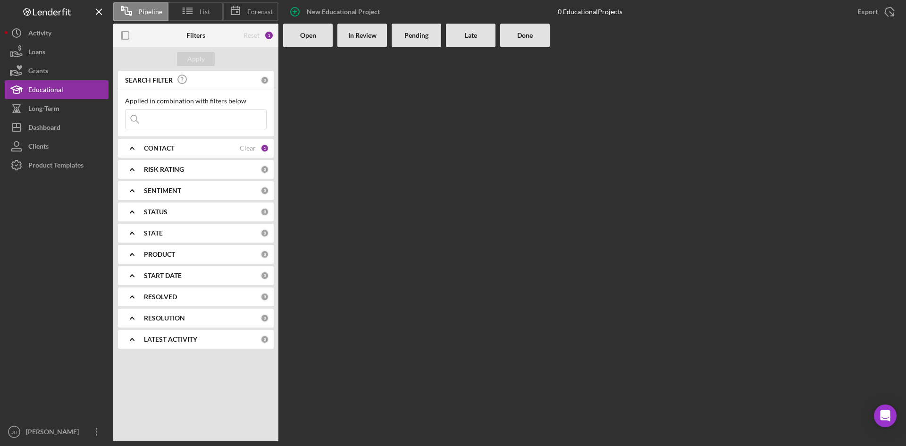
click at [174, 256] on b "PRODUCT" at bounding box center [159, 255] width 31 height 8
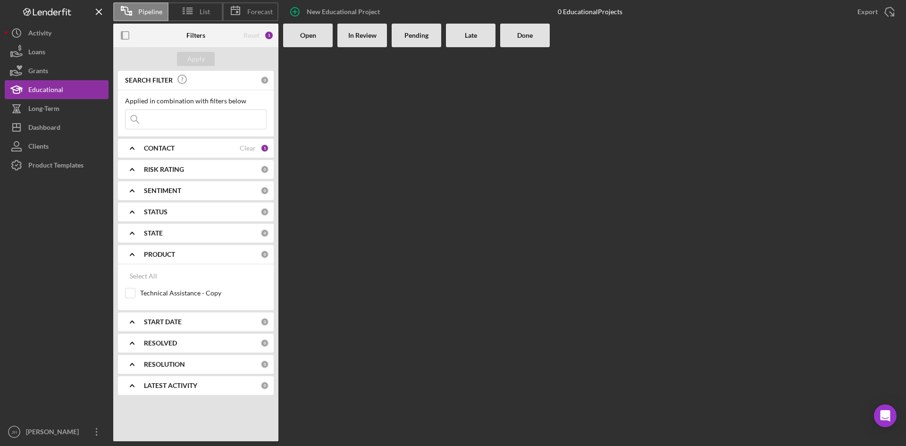
click at [167, 256] on b "PRODUCT" at bounding box center [159, 255] width 31 height 8
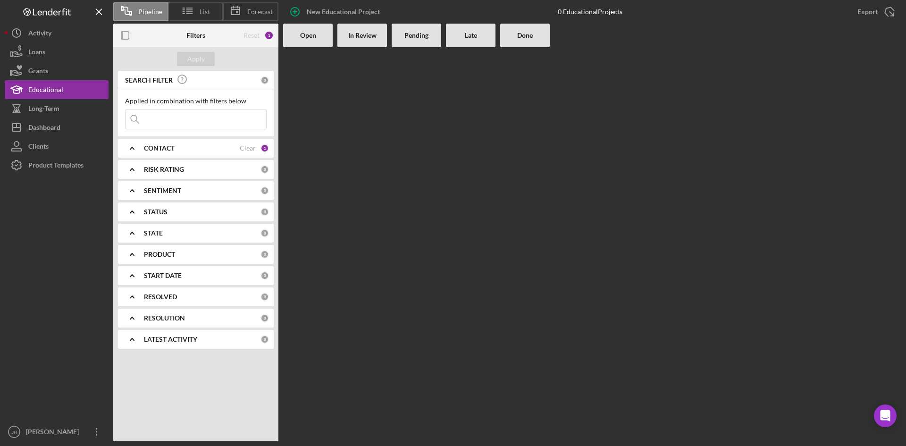
click at [171, 278] on b "START DATE" at bounding box center [163, 276] width 38 height 8
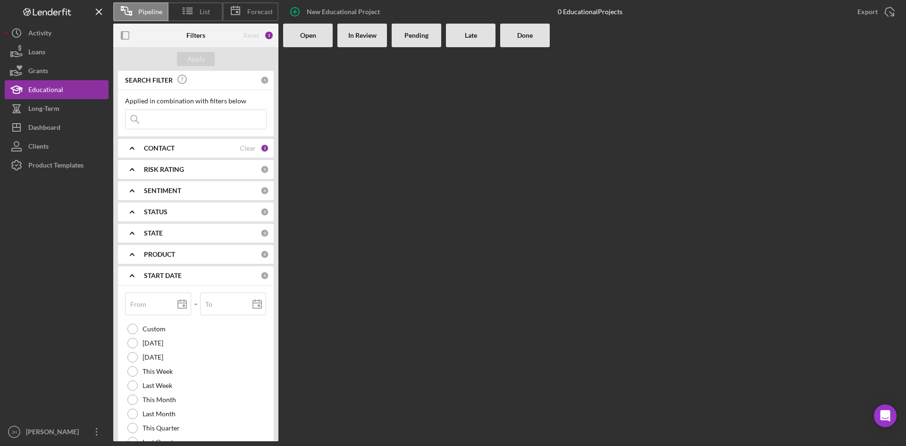
click at [172, 277] on b "START DATE" at bounding box center [163, 276] width 38 height 8
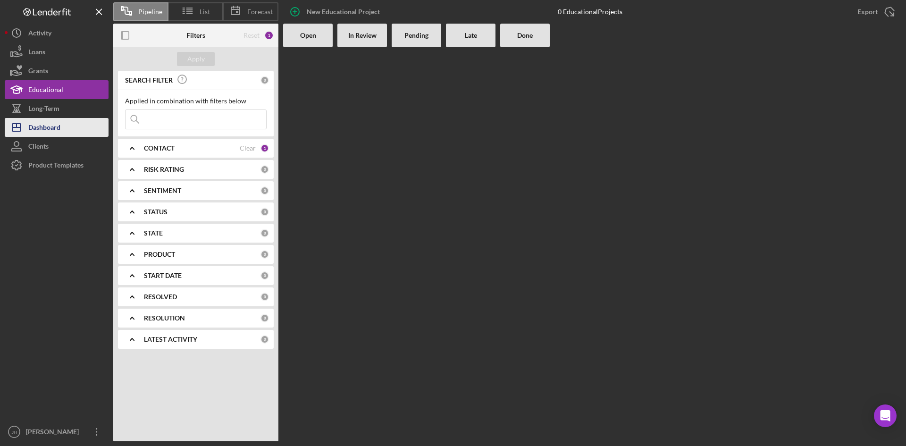
click at [44, 122] on div "Dashboard" at bounding box center [44, 128] width 32 height 21
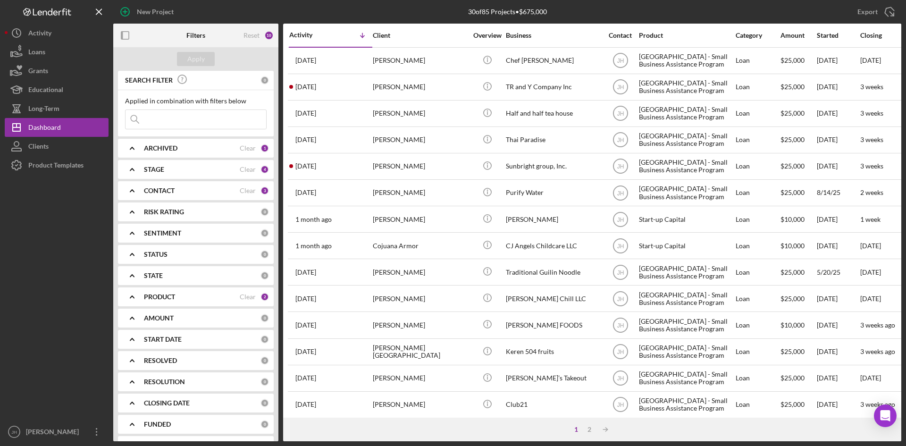
click at [194, 296] on div "PRODUCT" at bounding box center [192, 297] width 96 height 8
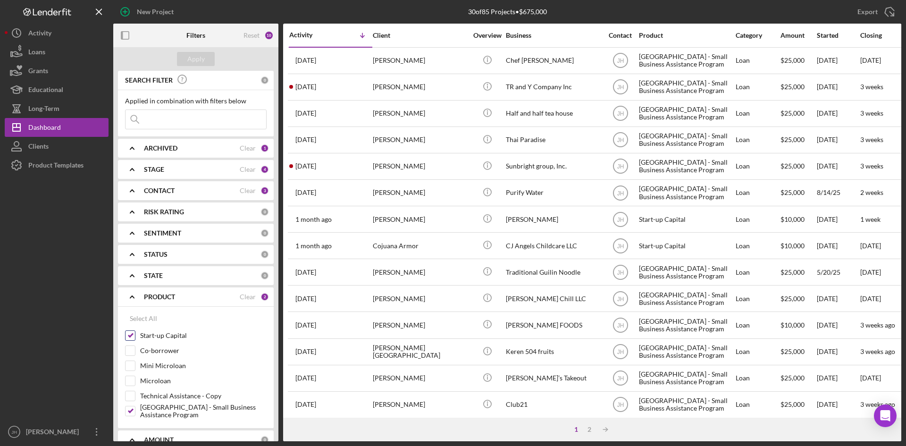
click at [173, 339] on label "Start-up Capital" at bounding box center [203, 335] width 127 height 9
click at [135, 339] on input "Start-up Capital" at bounding box center [130, 335] width 9 height 9
checkbox input "false"
click at [167, 407] on label "[GEOGRAPHIC_DATA] - Small Business Assistance Program" at bounding box center [203, 410] width 127 height 9
click at [135, 407] on input "[GEOGRAPHIC_DATA] - Small Business Assistance Program" at bounding box center [130, 410] width 9 height 9
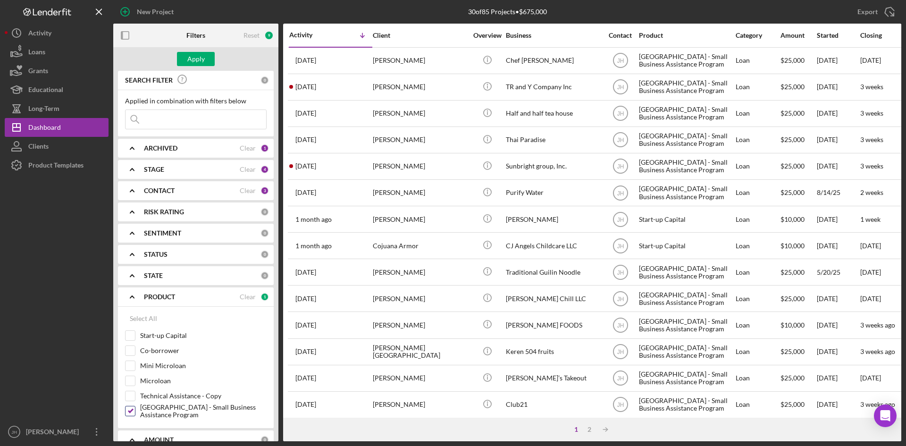
checkbox input "false"
click at [169, 379] on label "Microloan" at bounding box center [203, 380] width 127 height 9
click at [135, 379] on input "Microloan" at bounding box center [130, 380] width 9 height 9
checkbox input "true"
click at [170, 368] on label "Mini Microloan" at bounding box center [203, 365] width 127 height 9
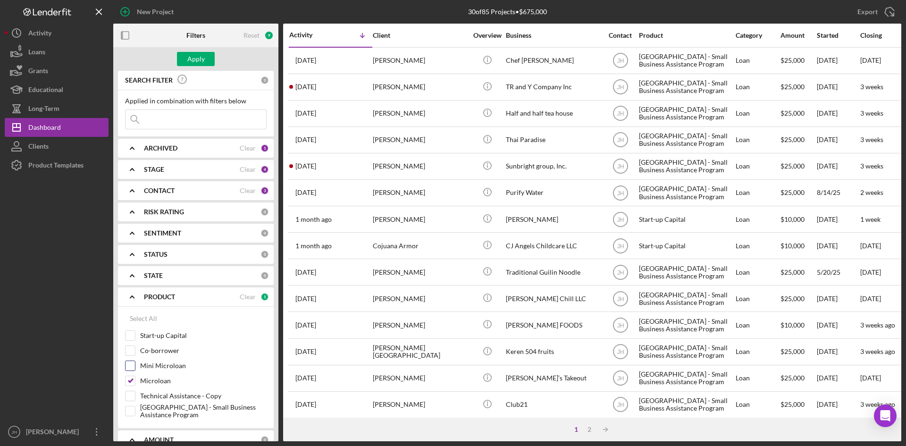
click at [135, 368] on input "Mini Microloan" at bounding box center [130, 365] width 9 height 9
checkbox input "true"
click at [200, 61] on div "Apply" at bounding box center [195, 59] width 17 height 14
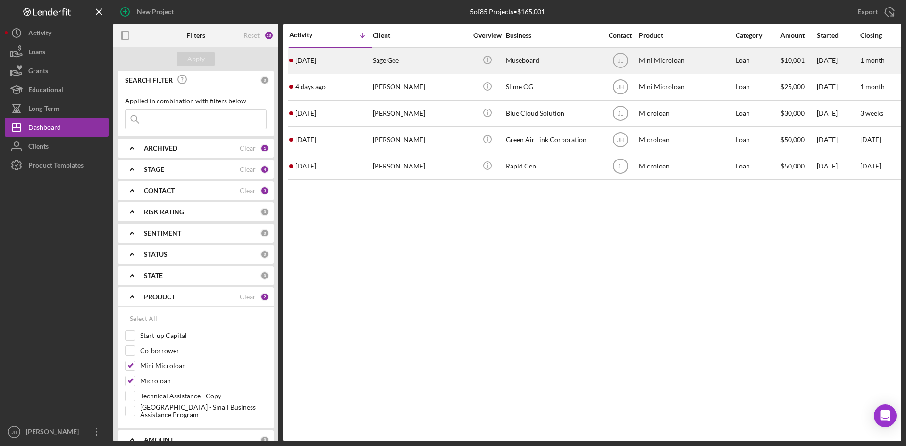
click at [413, 62] on div "Sage Gee" at bounding box center [420, 60] width 94 height 25
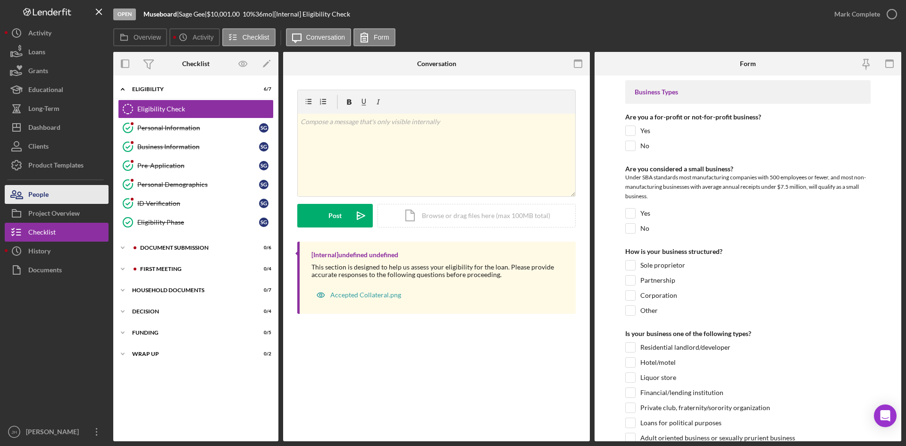
click at [71, 192] on button "People" at bounding box center [57, 194] width 104 height 19
